Goal: Register for event/course

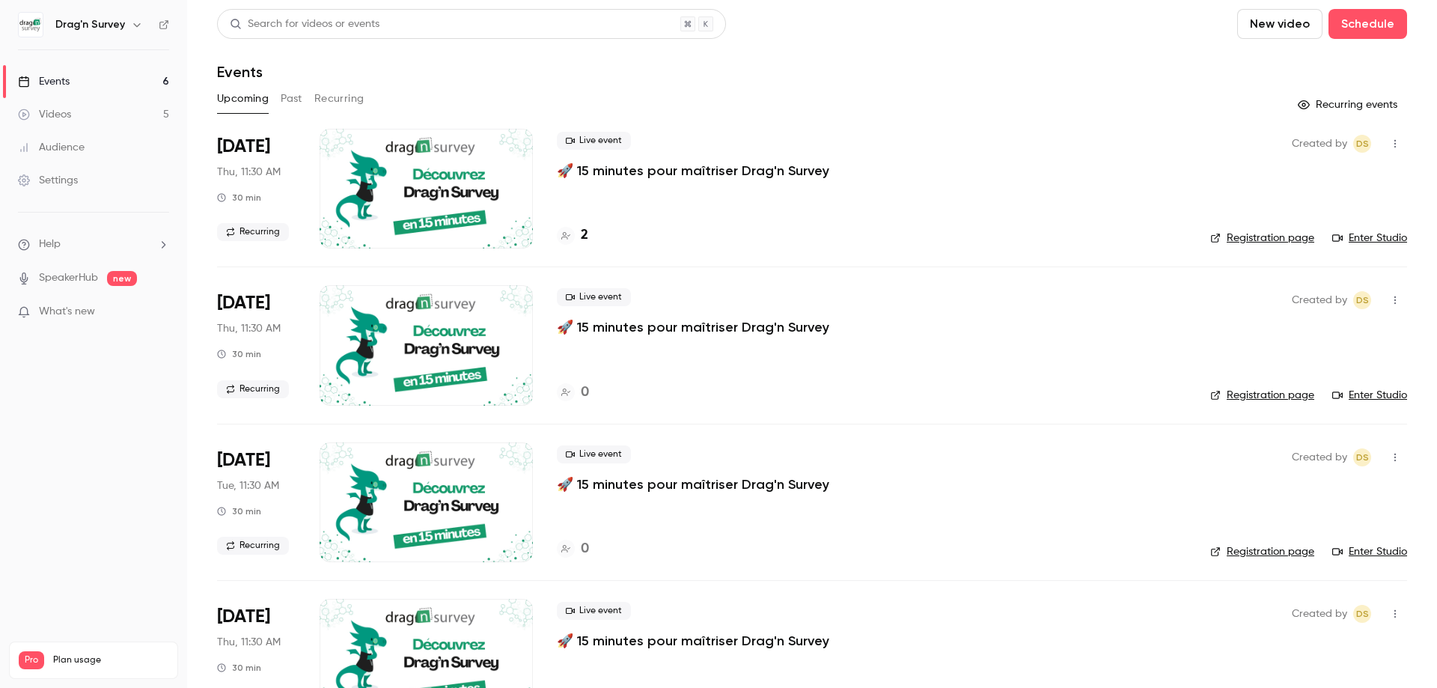
click at [643, 170] on p "🚀 15 minutes pour maîtriser Drag'n Survey" at bounding box center [693, 171] width 272 height 18
click at [1368, 236] on link "Enter Studio" at bounding box center [1369, 237] width 75 height 15
